Goal: Task Accomplishment & Management: Use online tool/utility

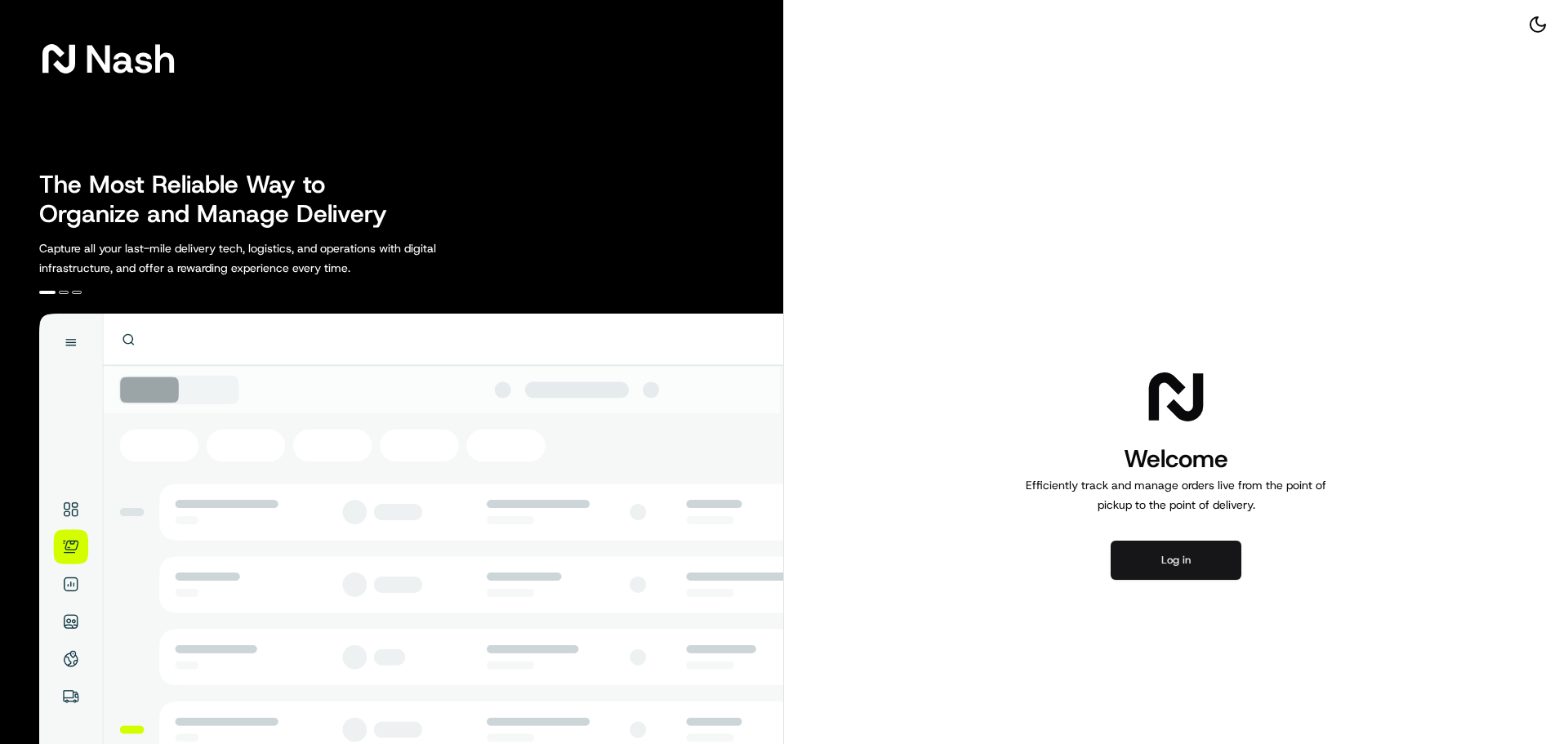
click at [1190, 554] on button "Log in" at bounding box center [1176, 560] width 131 height 39
